Goal: Task Accomplishment & Management: Manage account settings

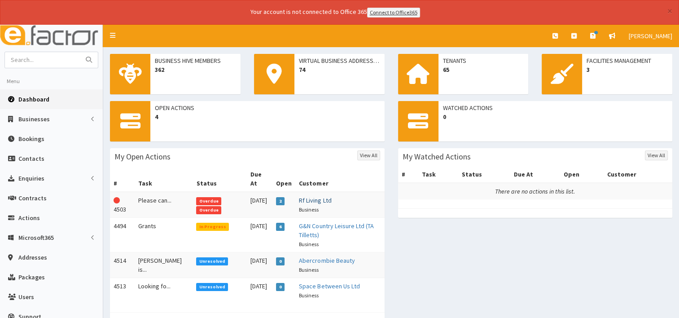
click at [304, 196] on link "Rf Living Ltd" at bounding box center [315, 200] width 32 height 8
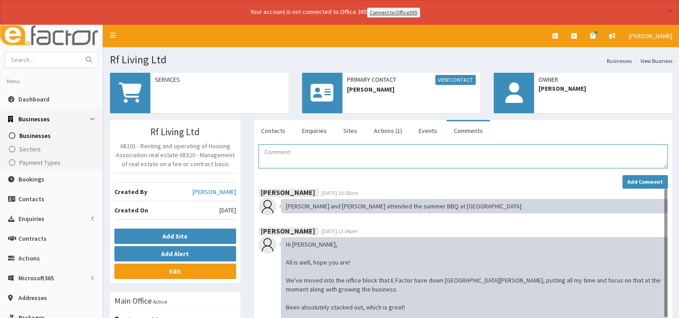
click at [292, 152] on textarea "Comment" at bounding box center [463, 156] width 409 height 24
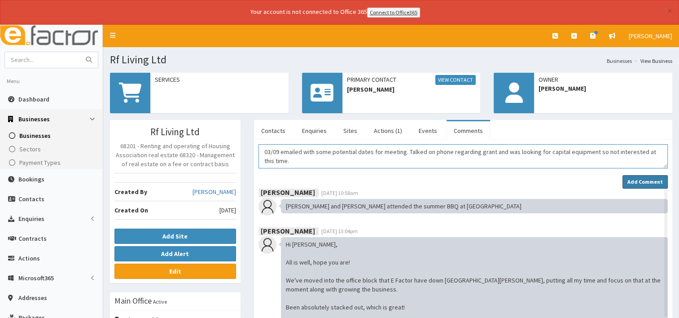
type textarea "03/09 emailed with some potential dates for meeting. Talked on phone regarding …"
click at [637, 179] on strong "Add Comment" at bounding box center [644, 181] width 35 height 7
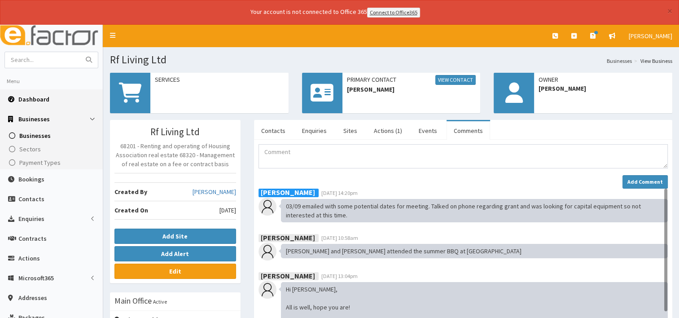
click at [27, 95] on span "Dashboard" at bounding box center [33, 99] width 31 height 8
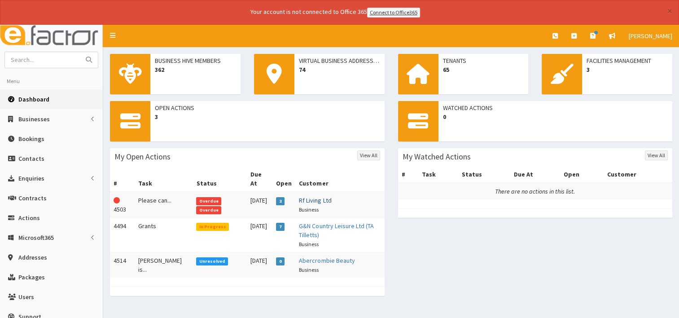
click at [307, 196] on link "Rf Living Ltd" at bounding box center [315, 200] width 32 height 8
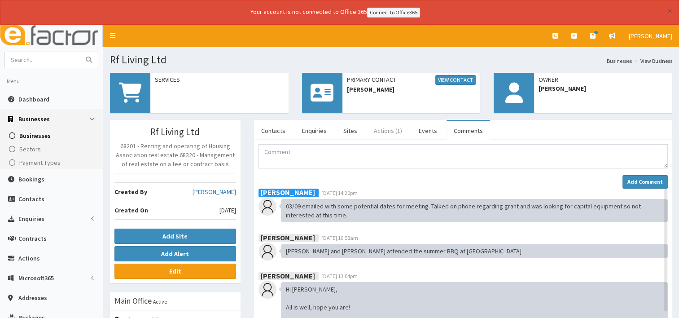
click at [378, 127] on link "Actions (1)" at bounding box center [388, 130] width 43 height 19
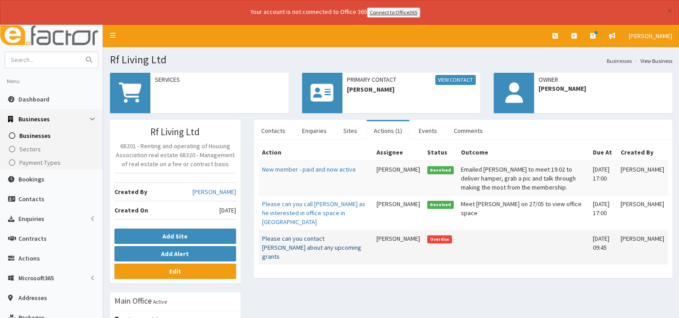
click at [302, 246] on link "Please can you contact [PERSON_NAME] about any upcoming grants" at bounding box center [311, 247] width 99 height 26
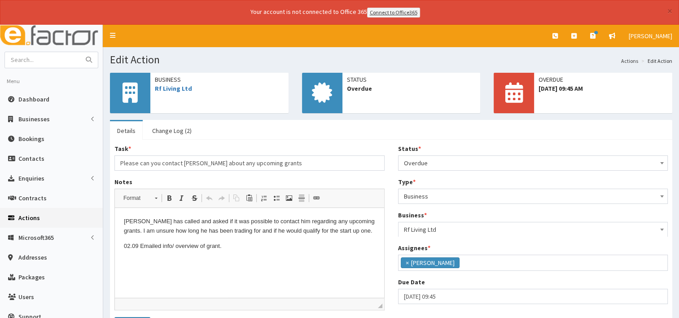
scroll to position [31, 0]
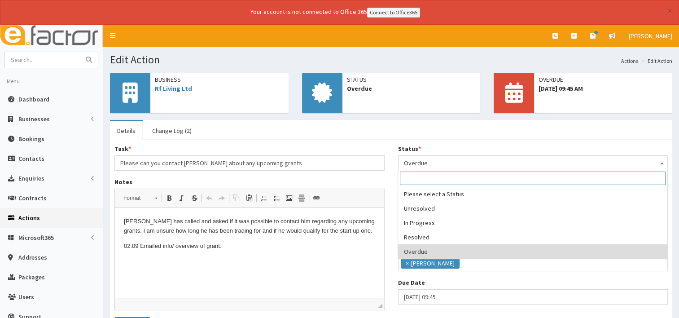
click at [662, 162] on b at bounding box center [662, 163] width 4 height 2
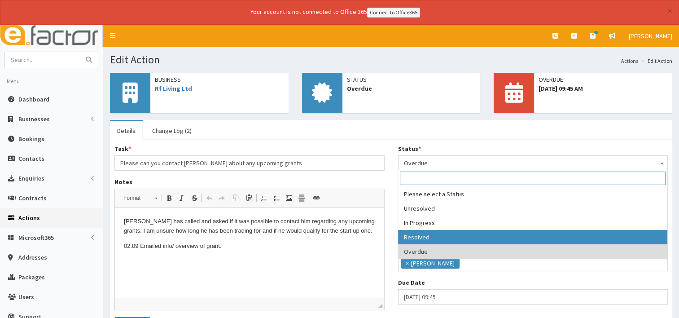
select select "3"
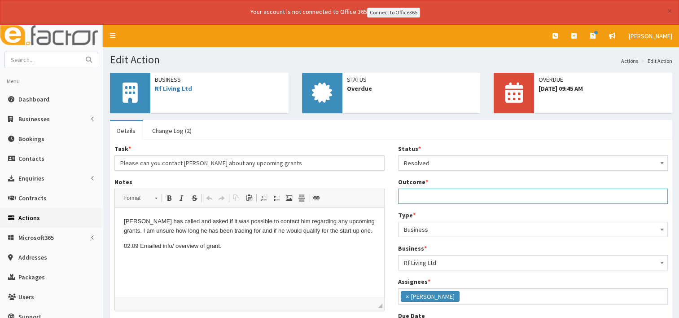
click at [411, 195] on input "Outcome *" at bounding box center [533, 196] width 270 height 15
type input "called and arranged a meeting"
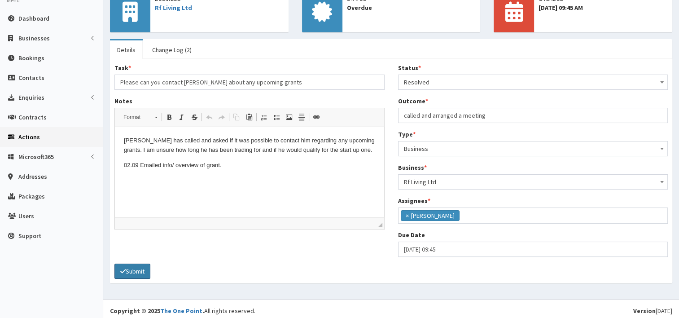
click at [136, 265] on button "Submit" at bounding box center [132, 270] width 36 height 15
